Goal: Information Seeking & Learning: Learn about a topic

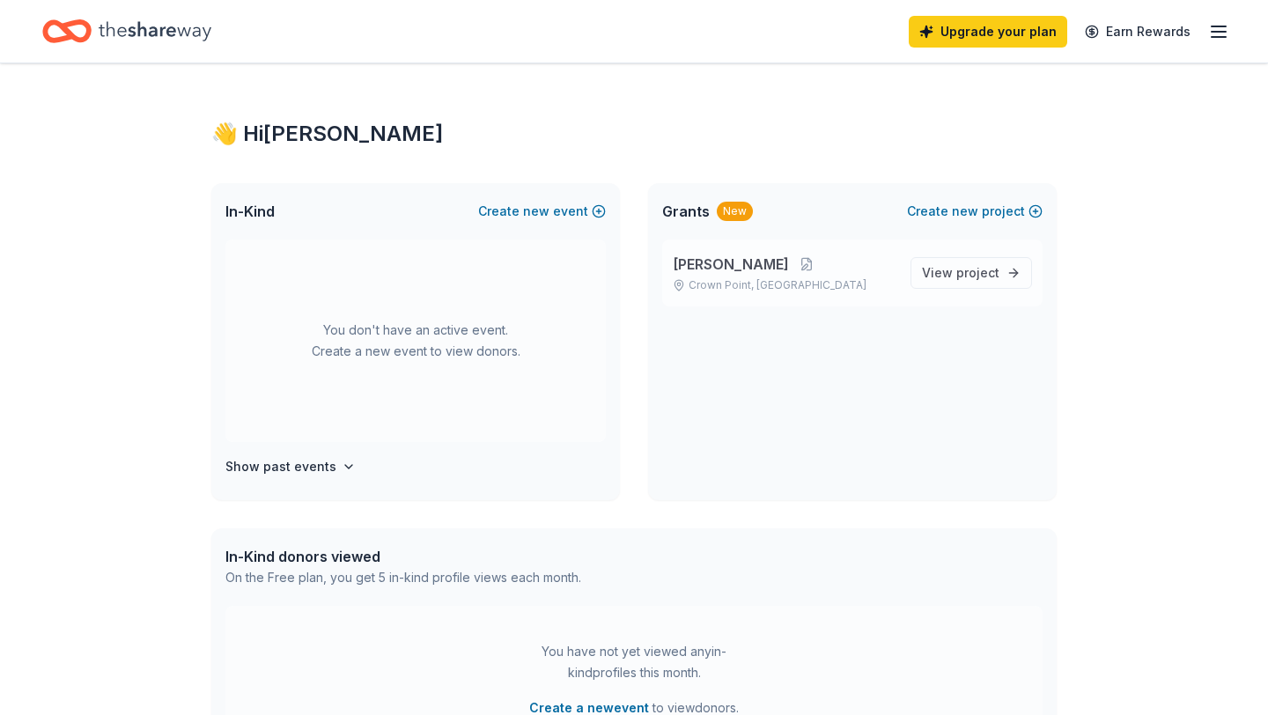
click at [759, 255] on p "[PERSON_NAME]" at bounding box center [785, 264] width 224 height 21
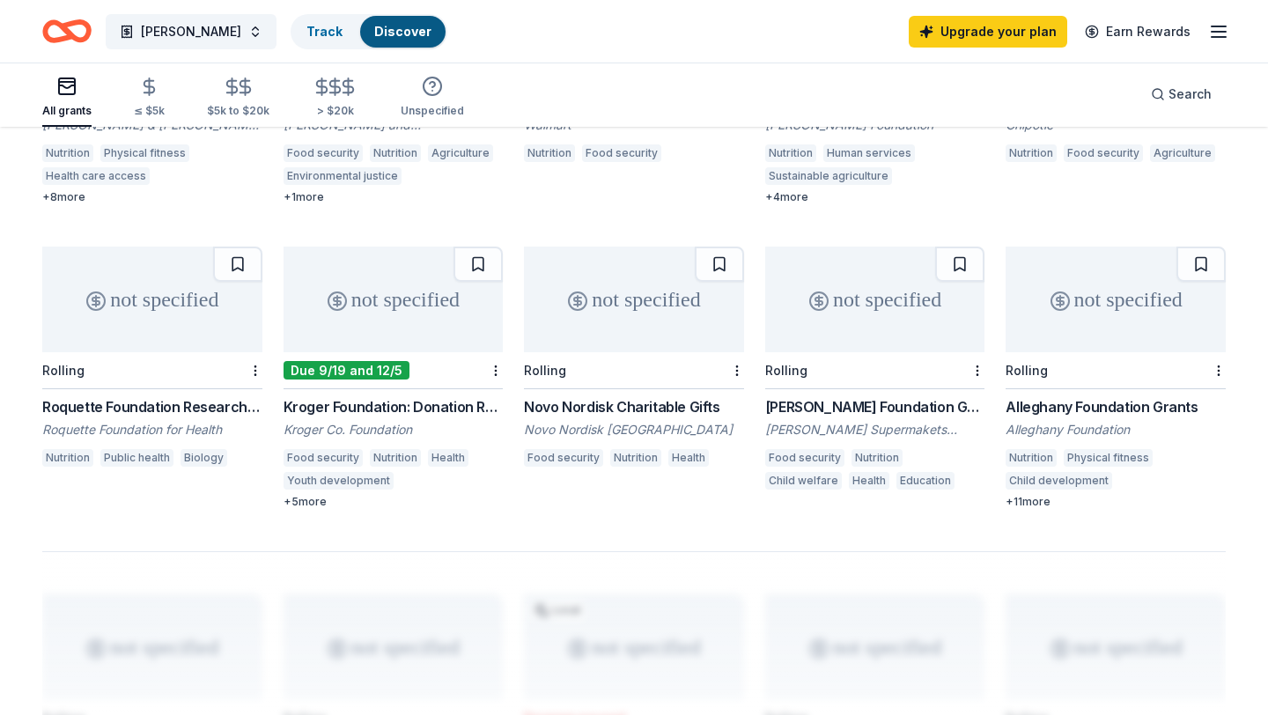
scroll to position [991, 0]
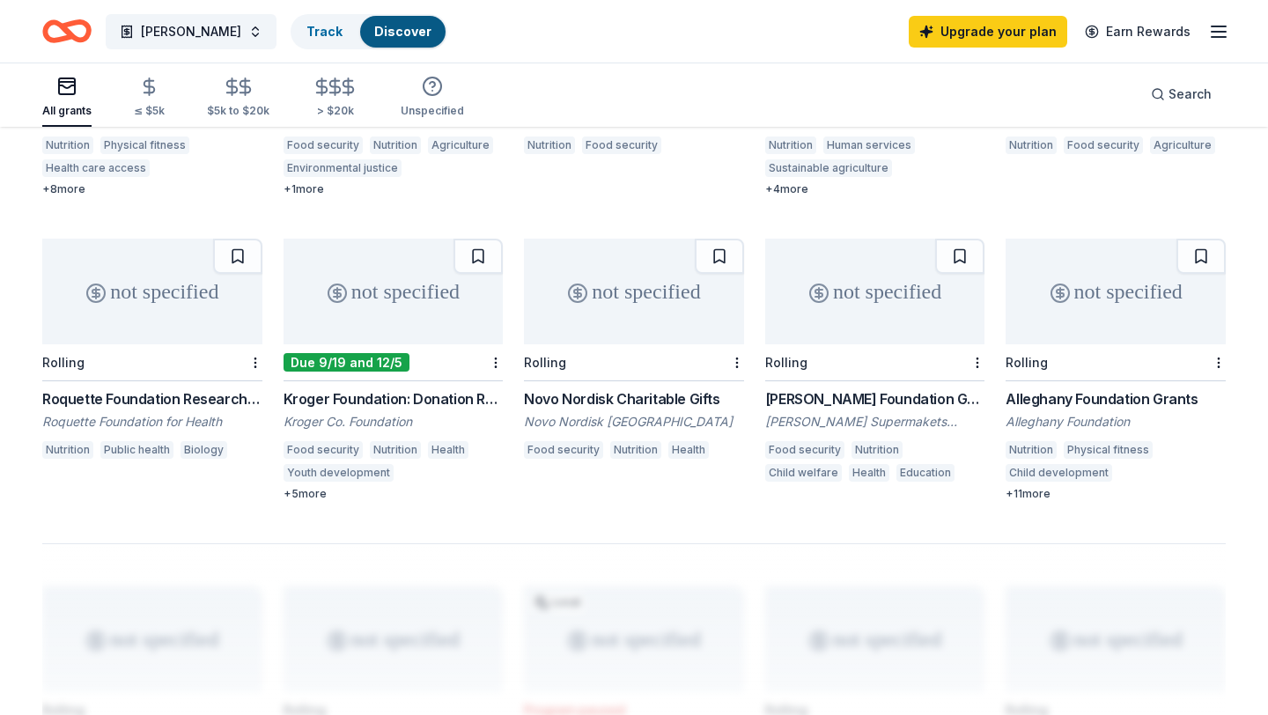
click at [381, 388] on div "Kroger Foundation: Donation Request" at bounding box center [394, 398] width 220 height 21
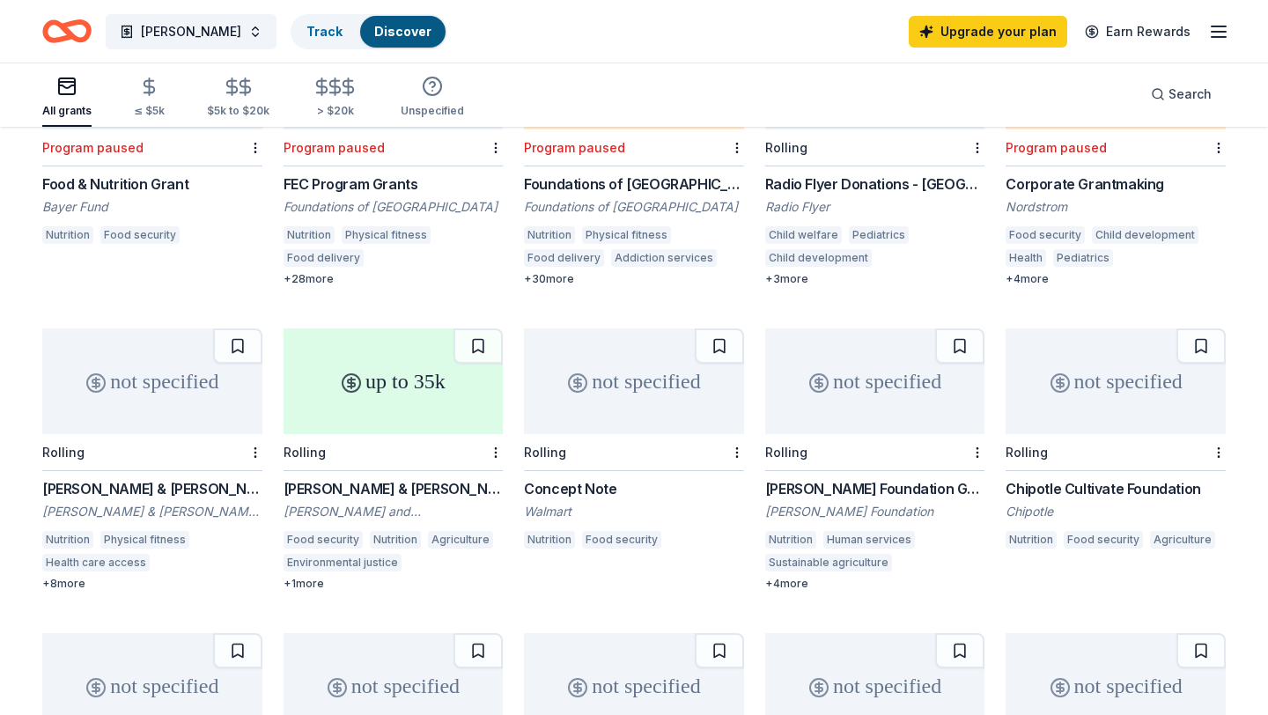
scroll to position [960, 0]
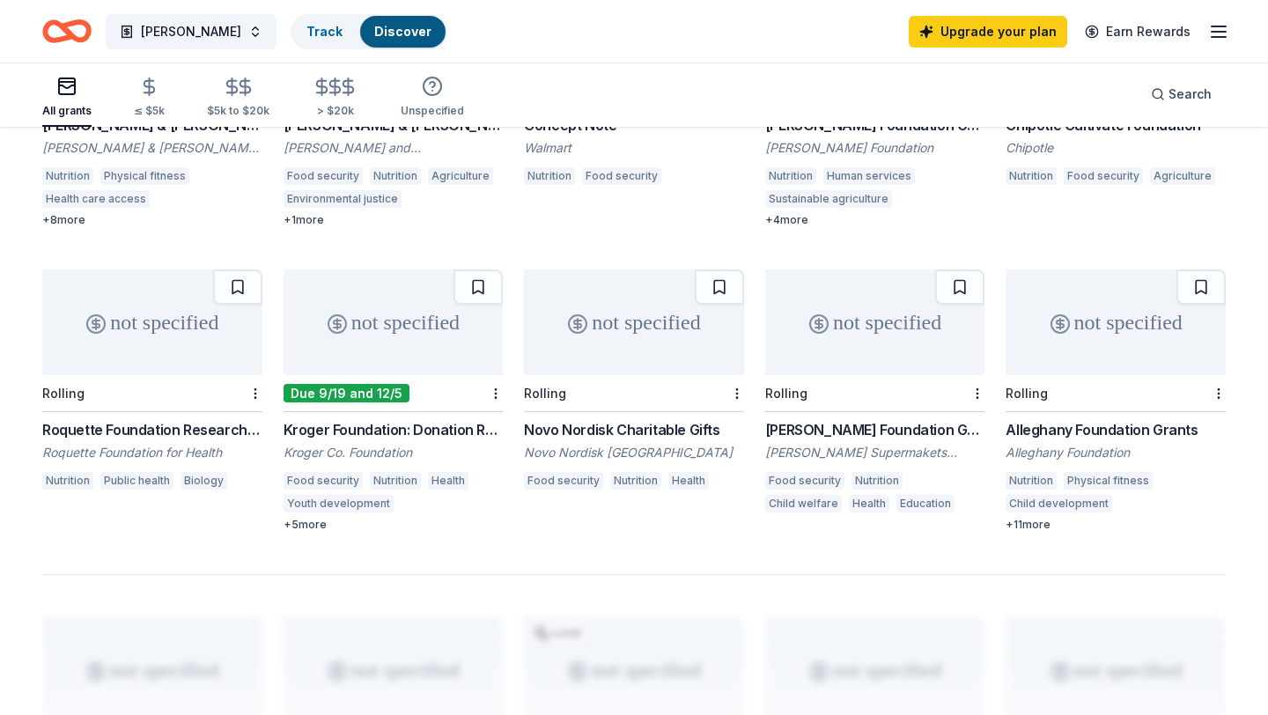
click at [877, 419] on div "Shaw's Foundation Grants" at bounding box center [875, 429] width 220 height 21
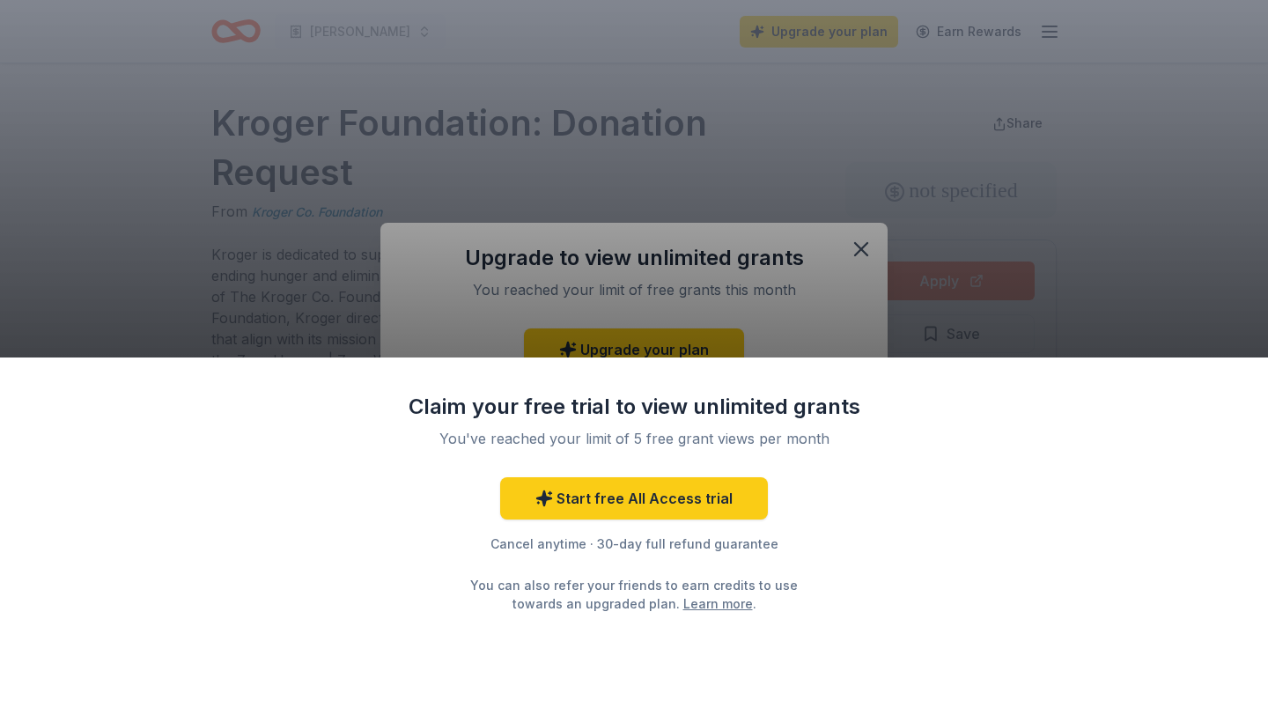
click at [869, 247] on div "Claim your free trial to view unlimited grants You've reached your limit of 5 f…" at bounding box center [634, 357] width 1268 height 715
click at [862, 249] on div "Claim your free trial to view unlimited grants You've reached your limit of 5 f…" at bounding box center [634, 357] width 1268 height 715
click at [1123, 249] on div "Claim your free trial to view unlimited grants You've reached your limit of 5 f…" at bounding box center [634, 357] width 1268 height 715
click at [873, 247] on div "Claim your free trial to view unlimited grants You've reached your limit of 5 f…" at bounding box center [634, 357] width 1268 height 715
